Goal: Task Accomplishment & Management: Complete application form

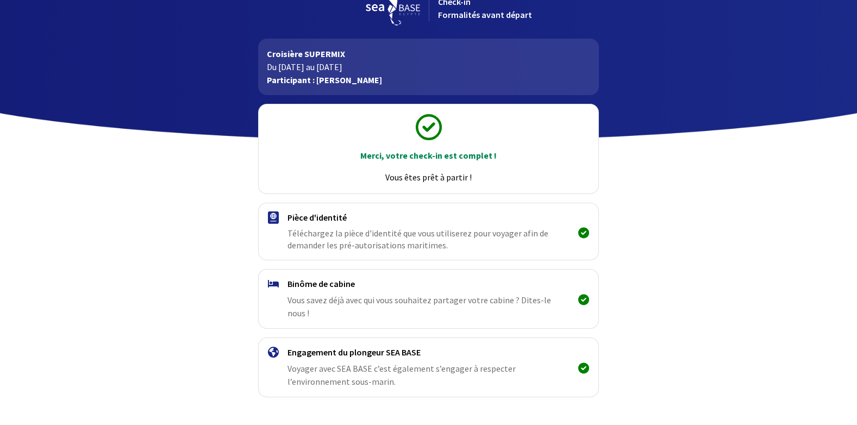
scroll to position [42, 0]
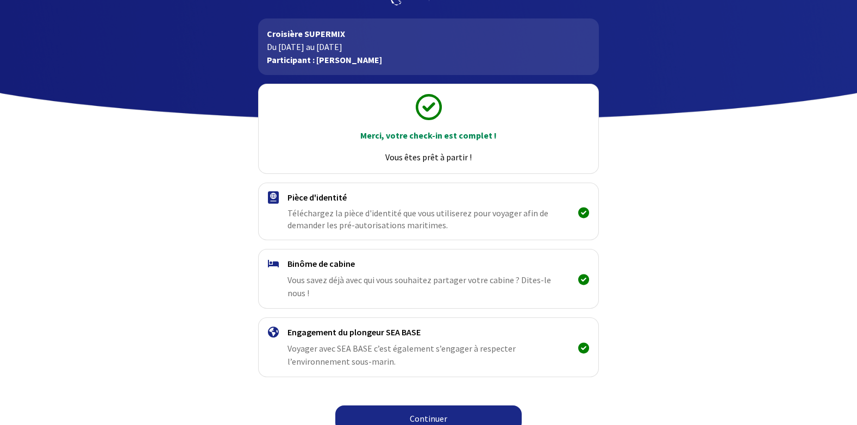
click at [392, 405] on link "Continuer" at bounding box center [428, 418] width 186 height 26
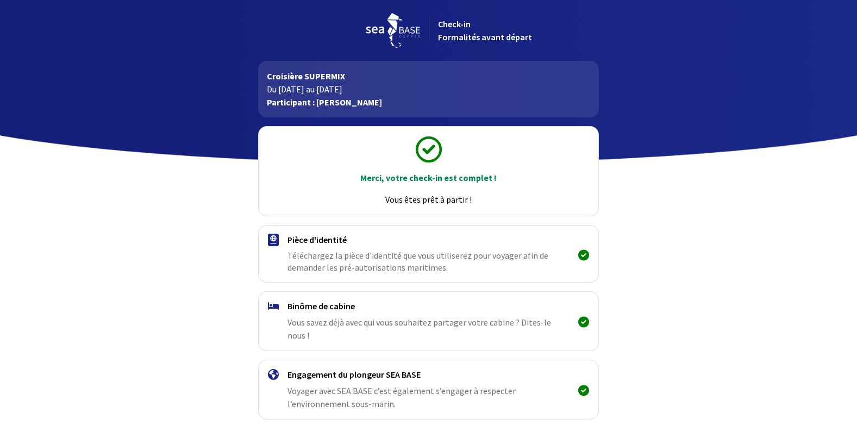
scroll to position [42, 0]
